Goal: Transaction & Acquisition: Subscribe to service/newsletter

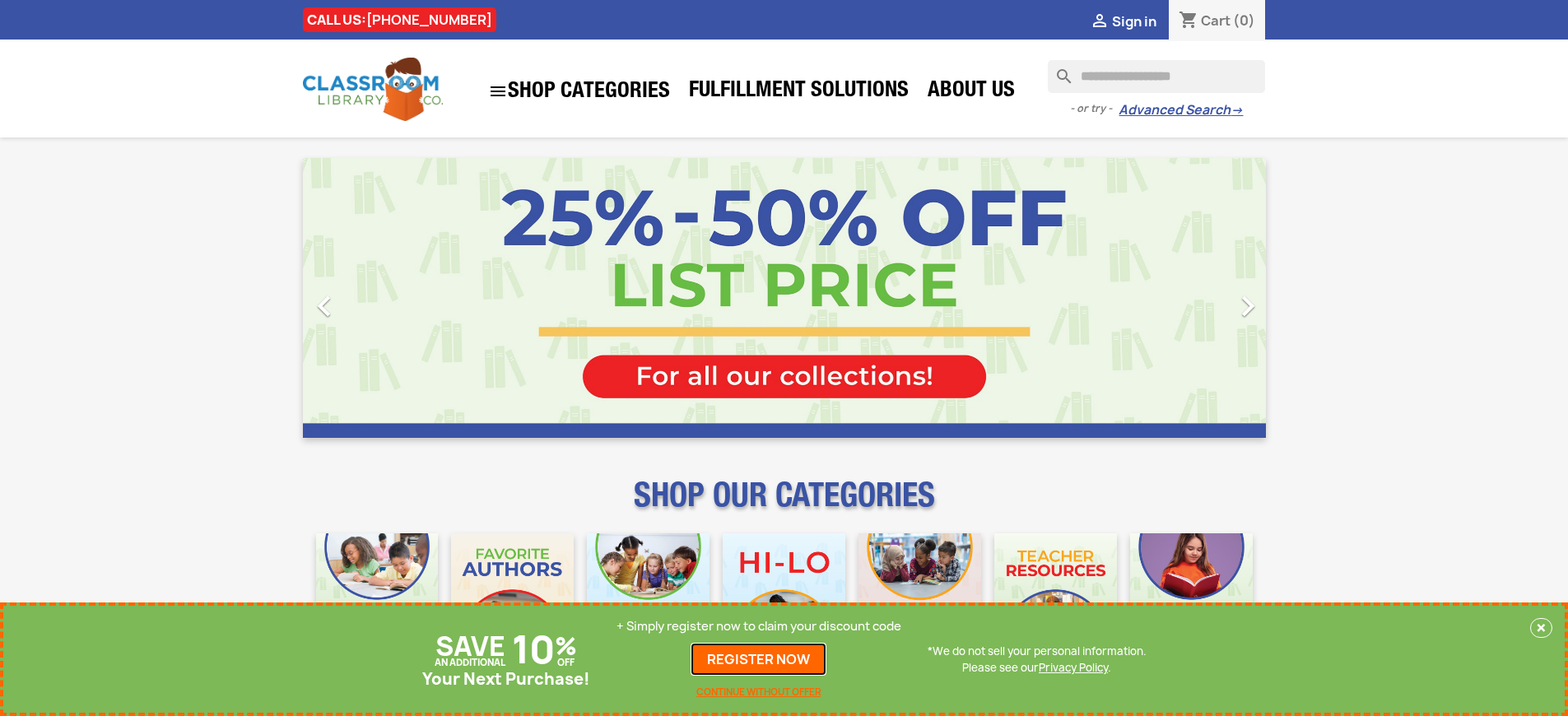
click at [759, 659] on link "REGISTER NOW" at bounding box center [758, 659] width 135 height 33
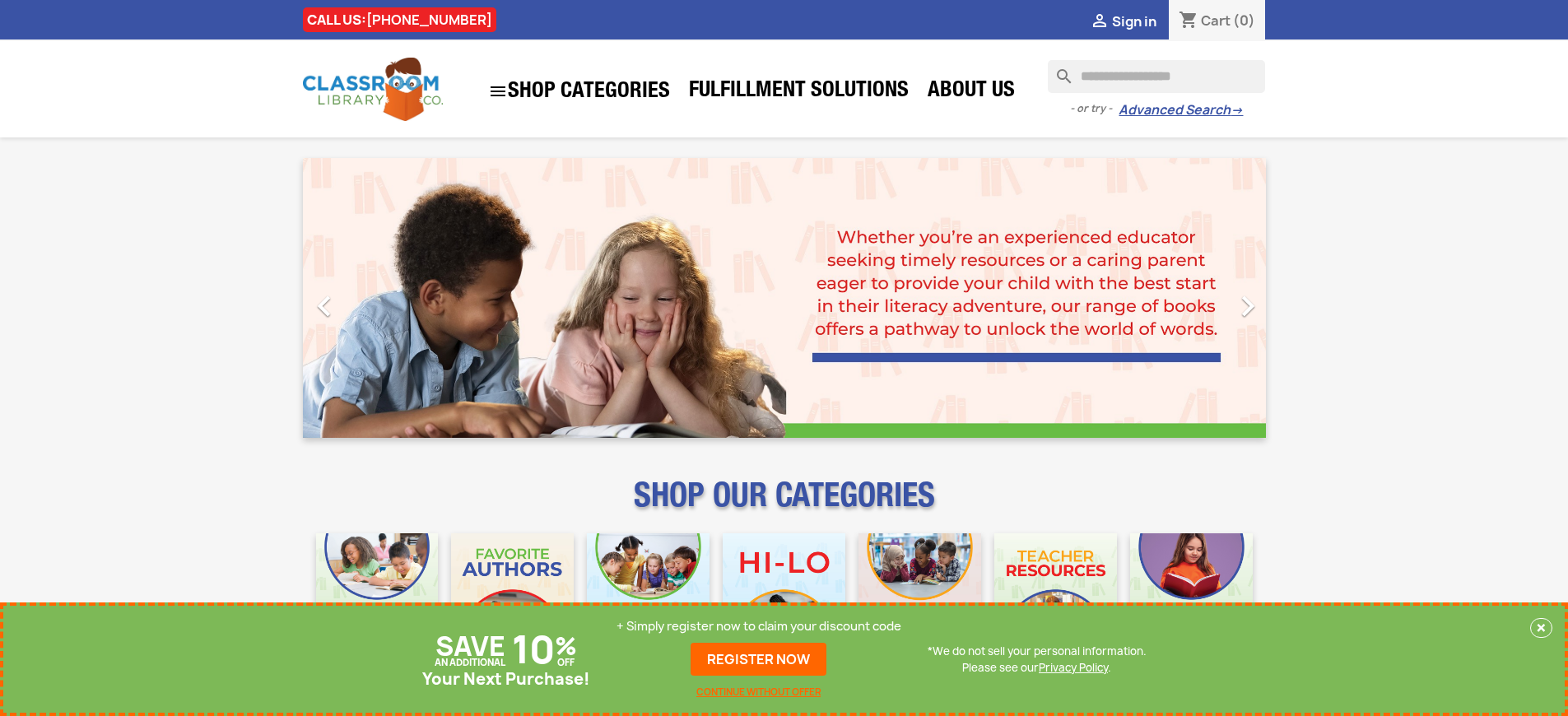
click at [759, 626] on p "+ Simply register now to claim your discount code" at bounding box center [758, 626] width 285 height 16
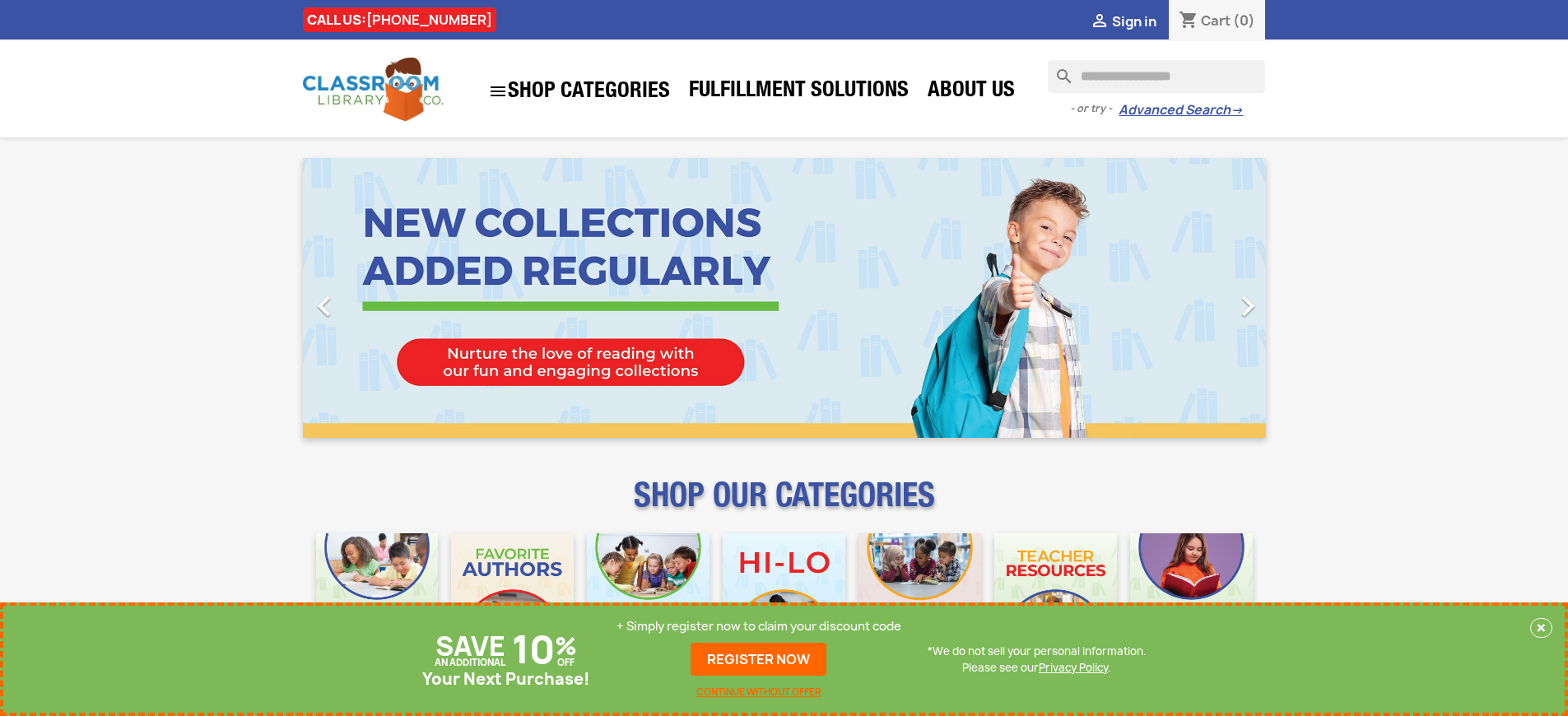
click at [759, 626] on p "+ Simply register now to claim your discount code" at bounding box center [758, 626] width 285 height 16
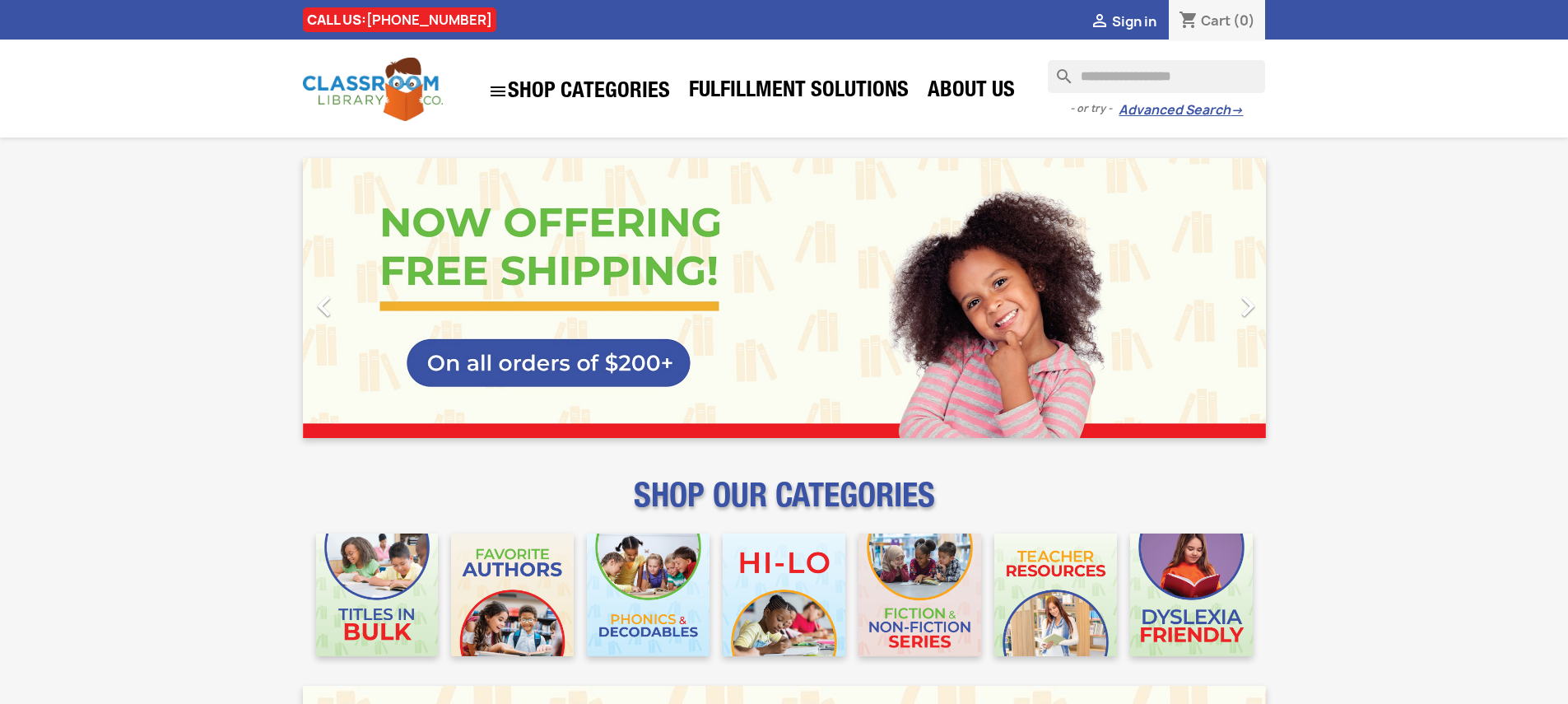
scroll to position [40832, 0]
